Goal: Task Accomplishment & Management: Use online tool/utility

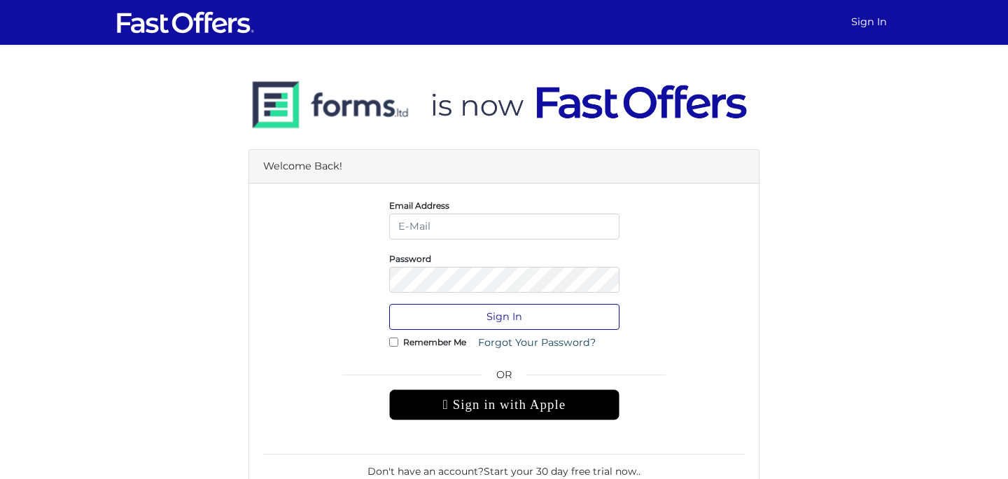
type input "[EMAIL_ADDRESS][DOMAIN_NAME]"
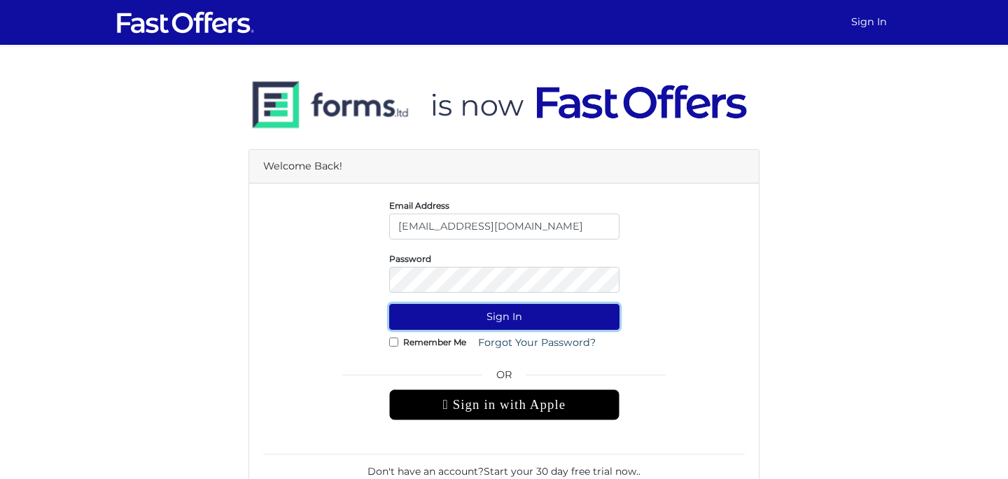
click at [543, 321] on button "Sign In" at bounding box center [504, 317] width 230 height 26
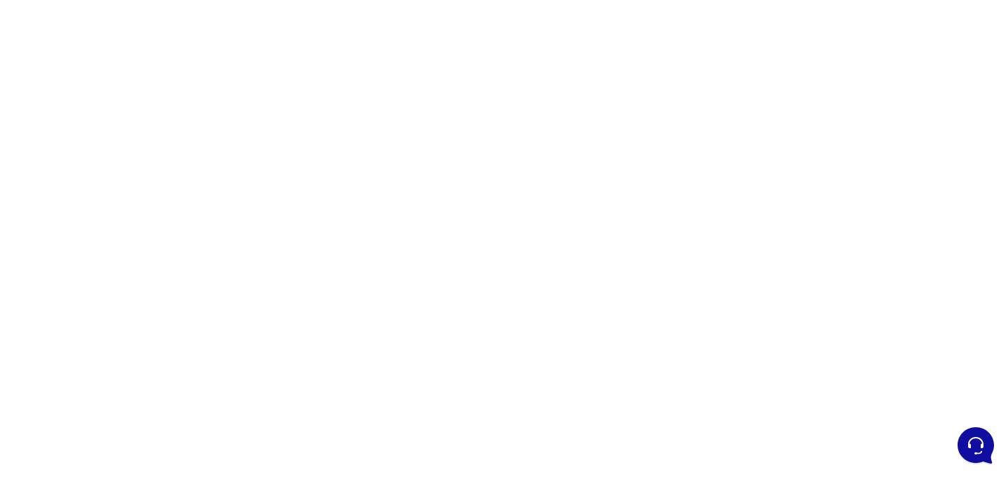
scroll to position [153, 0]
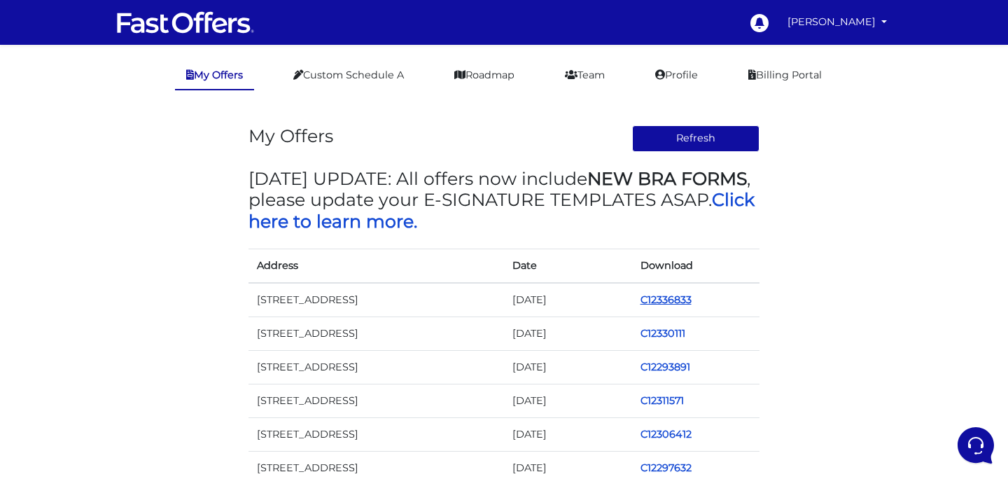
click at [665, 303] on link "C12336833" at bounding box center [666, 299] width 51 height 13
